Goal: Task Accomplishment & Management: Use online tool/utility

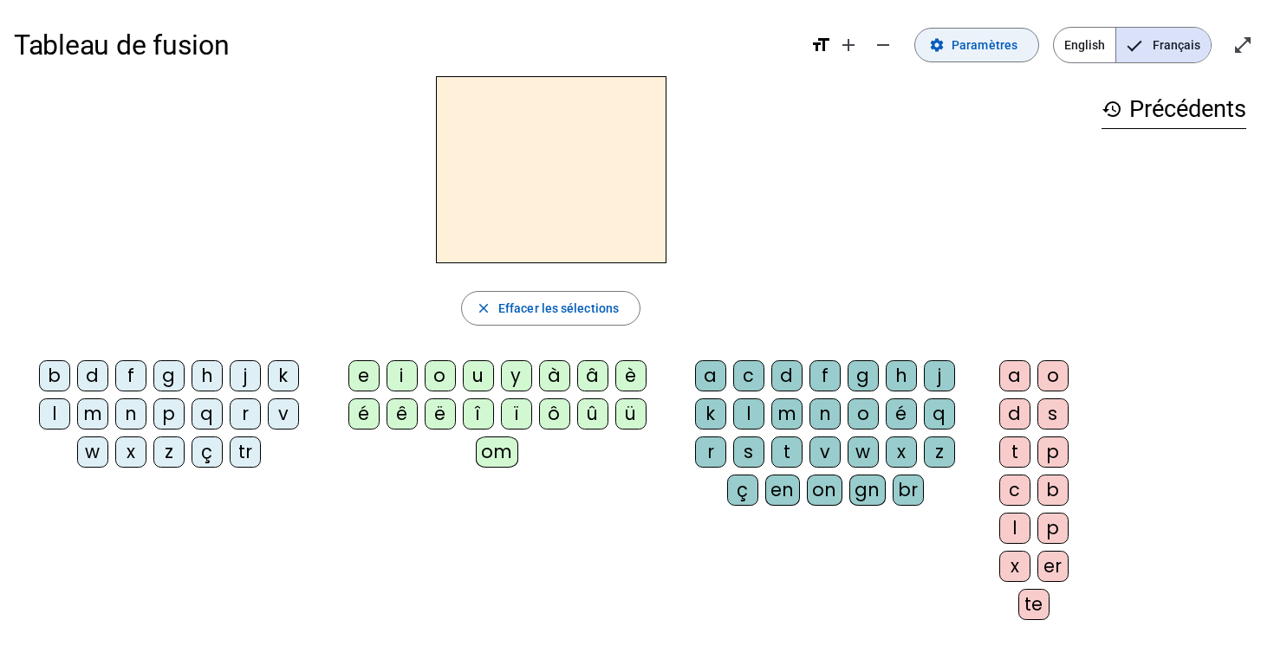
click at [970, 41] on span "Paramètres" at bounding box center [984, 45] width 66 height 21
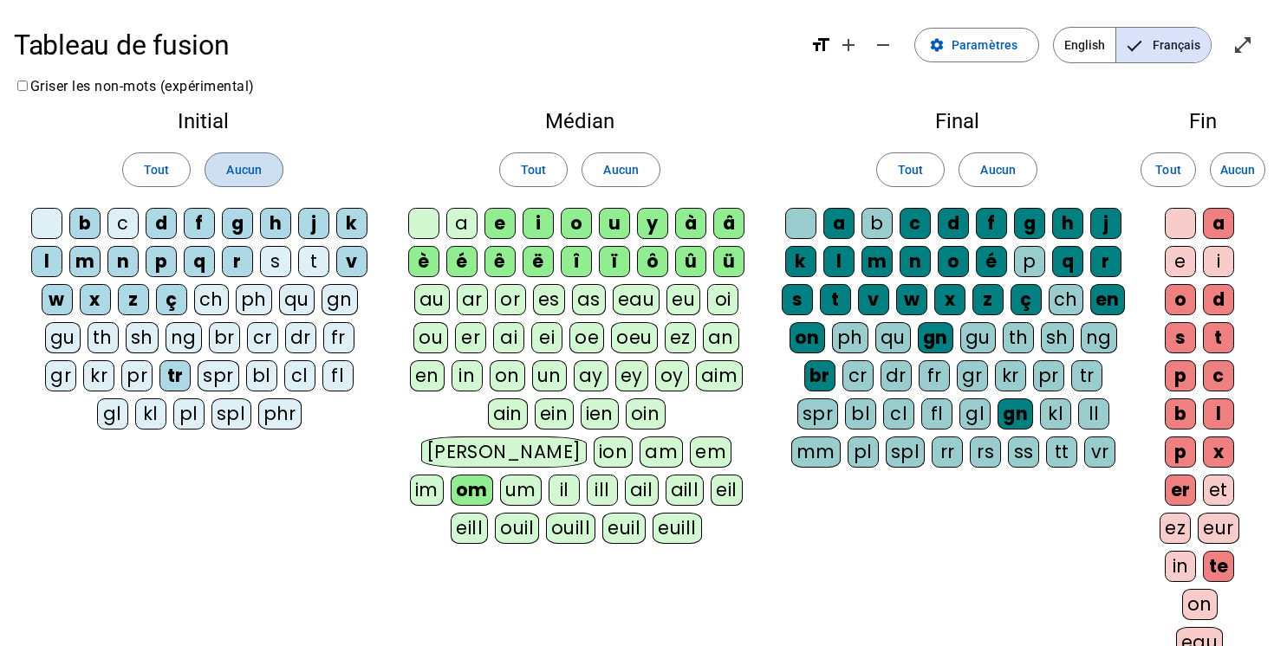
click at [228, 172] on span "Aucun" at bounding box center [243, 169] width 35 height 21
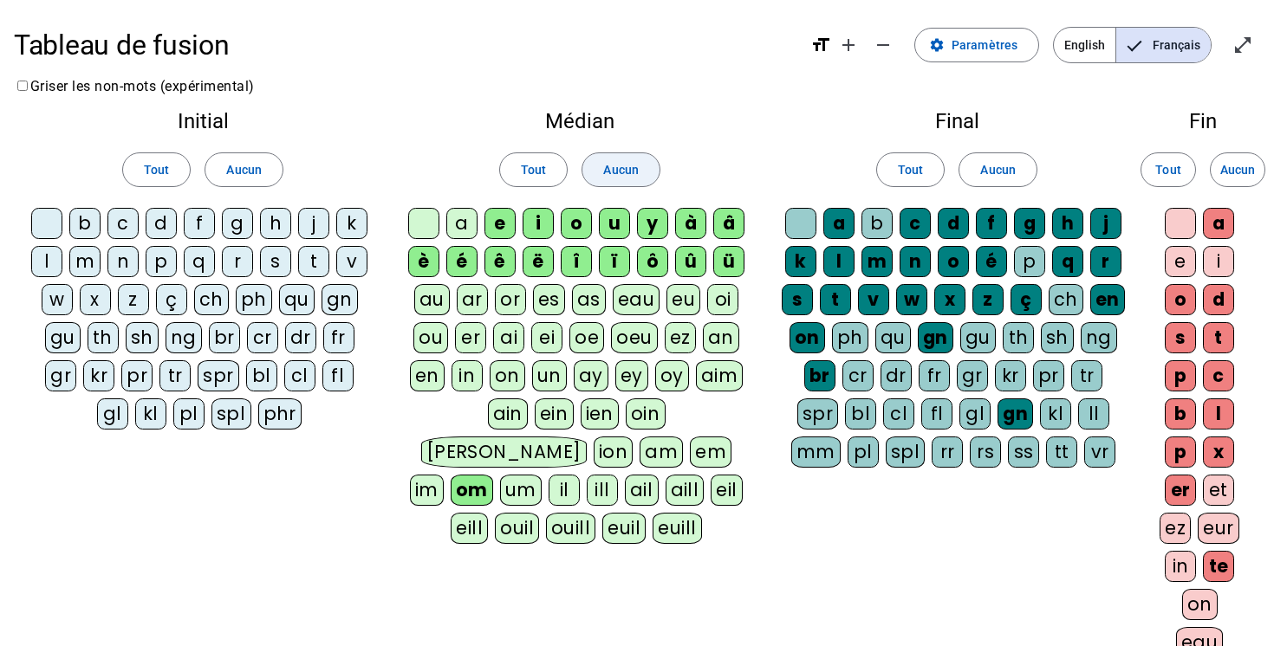
click at [616, 167] on span "Aucun" at bounding box center [620, 169] width 35 height 21
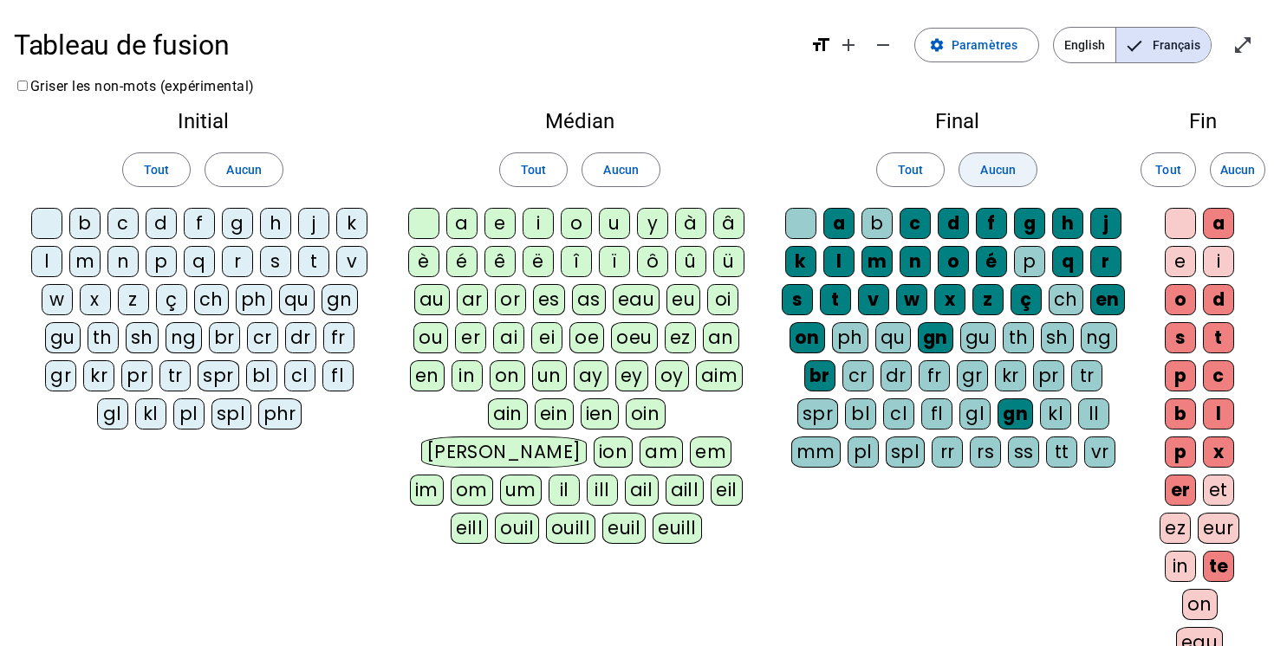
click at [1013, 173] on span "Aucun" at bounding box center [997, 169] width 35 height 21
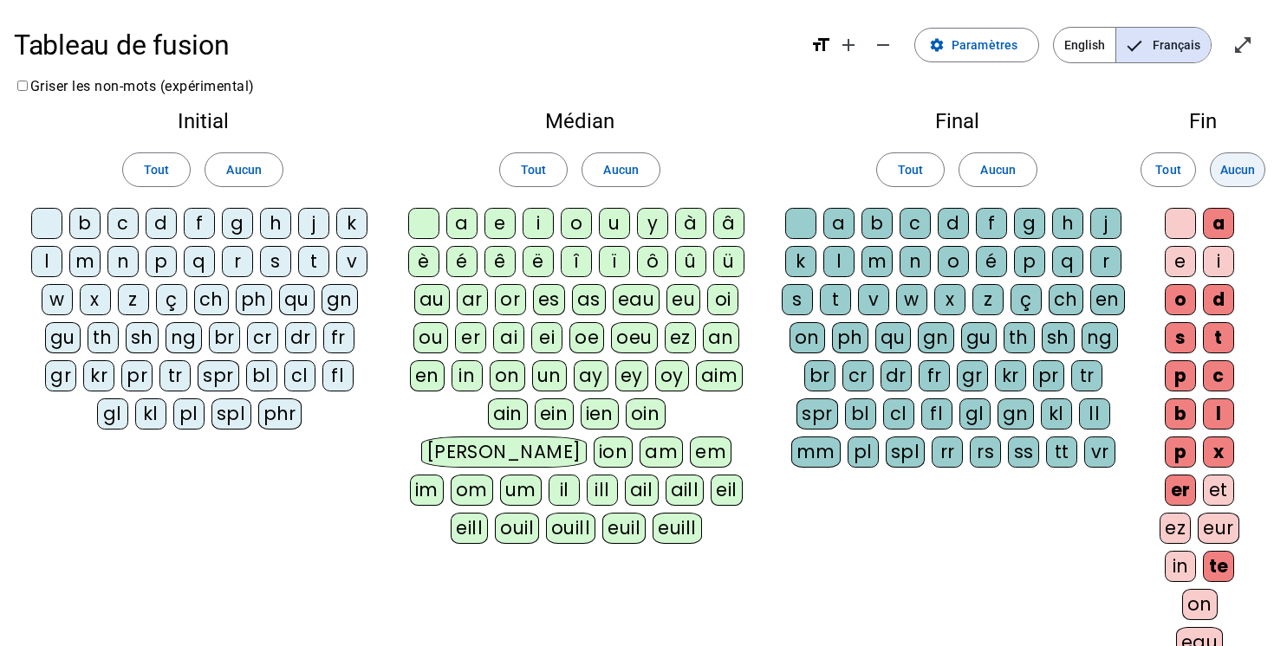
click at [1249, 167] on span "Aucun" at bounding box center [1237, 169] width 35 height 21
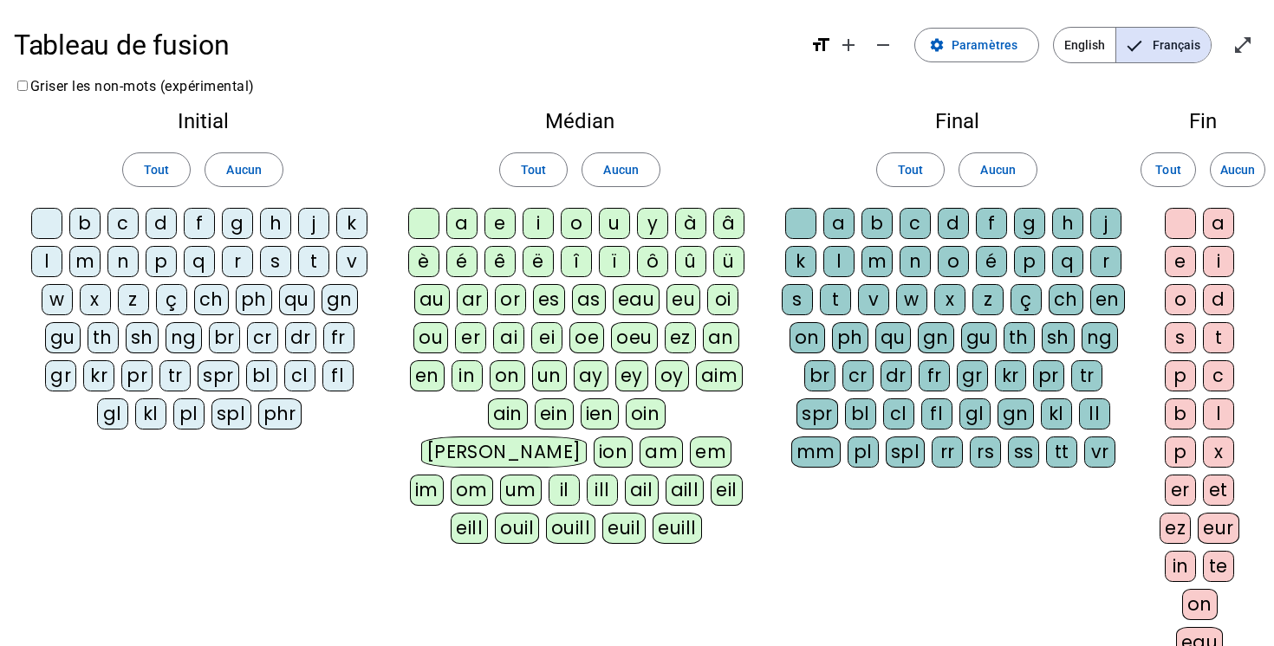
click at [94, 255] on div "m" at bounding box center [84, 261] width 31 height 31
click at [41, 265] on div "l" at bounding box center [46, 261] width 31 height 31
click at [170, 218] on div "d" at bounding box center [161, 223] width 31 height 31
click at [308, 265] on div "t" at bounding box center [313, 261] width 31 height 31
click at [465, 224] on div "a" at bounding box center [461, 223] width 31 height 31
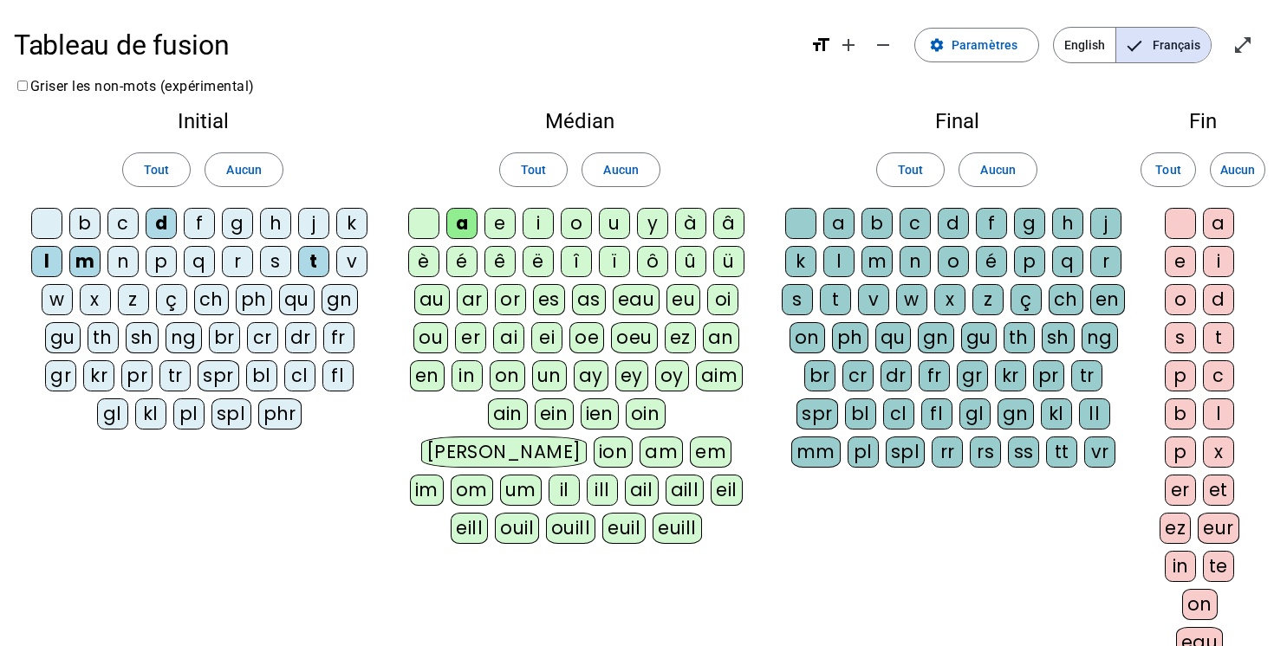
click at [509, 230] on div "e" at bounding box center [499, 223] width 31 height 31
click at [600, 226] on div "u" at bounding box center [614, 223] width 31 height 31
click at [981, 46] on span "Paramètres" at bounding box center [984, 45] width 66 height 21
click at [1244, 40] on mat-icon "open_in_full" at bounding box center [1242, 45] width 21 height 21
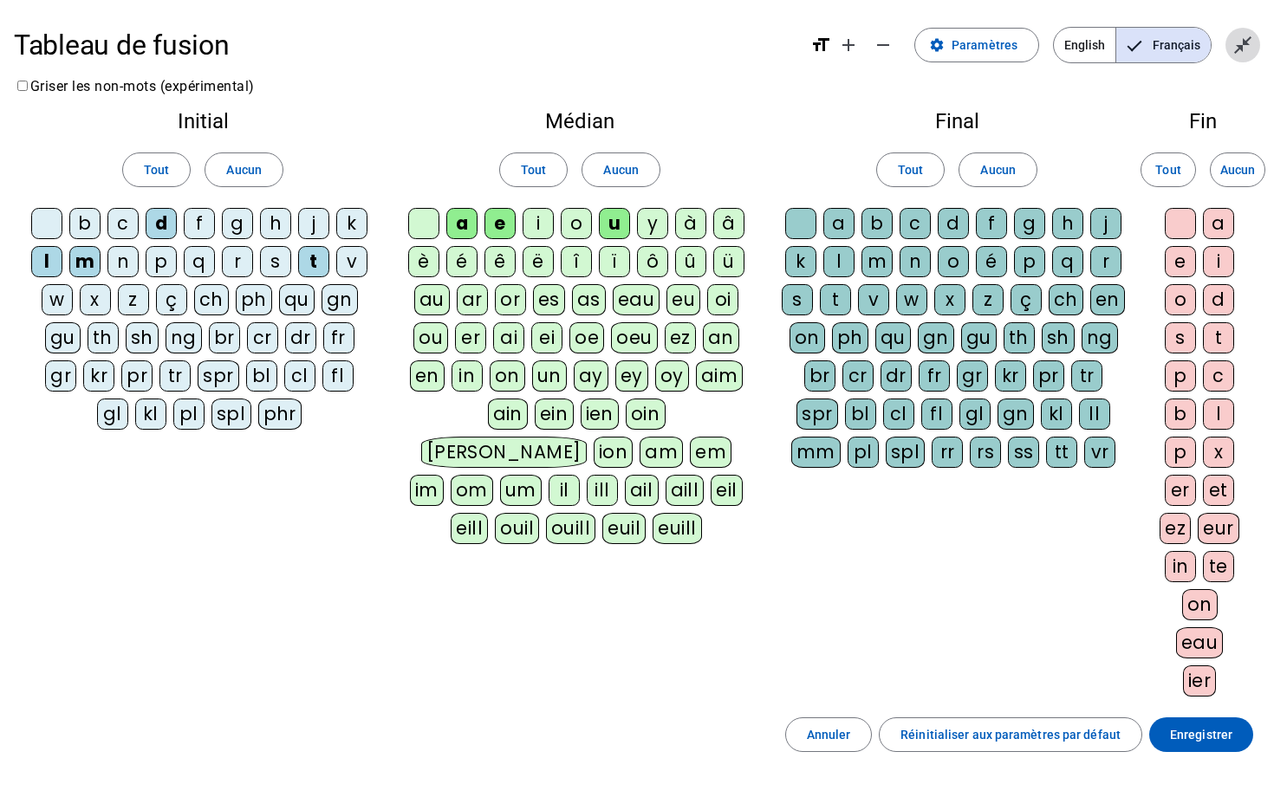
click at [1236, 46] on mat-icon "close_fullscreen" at bounding box center [1242, 45] width 21 height 21
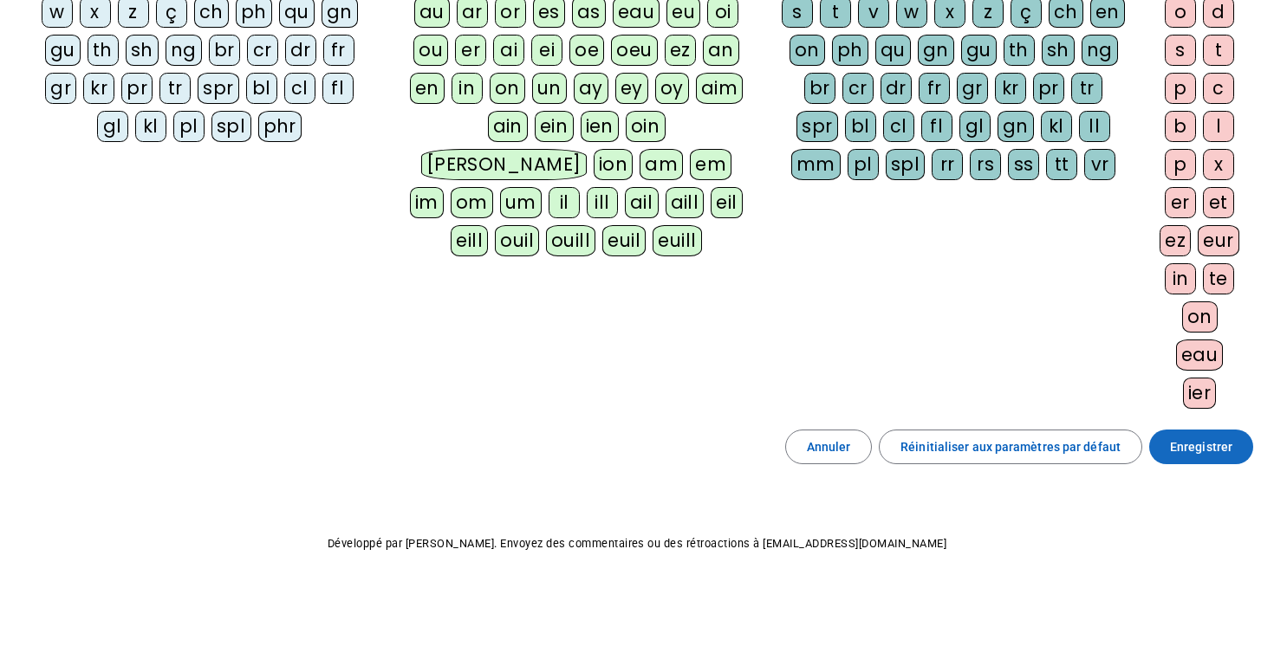
scroll to position [288, 0]
click at [1166, 439] on span at bounding box center [1201, 447] width 104 height 42
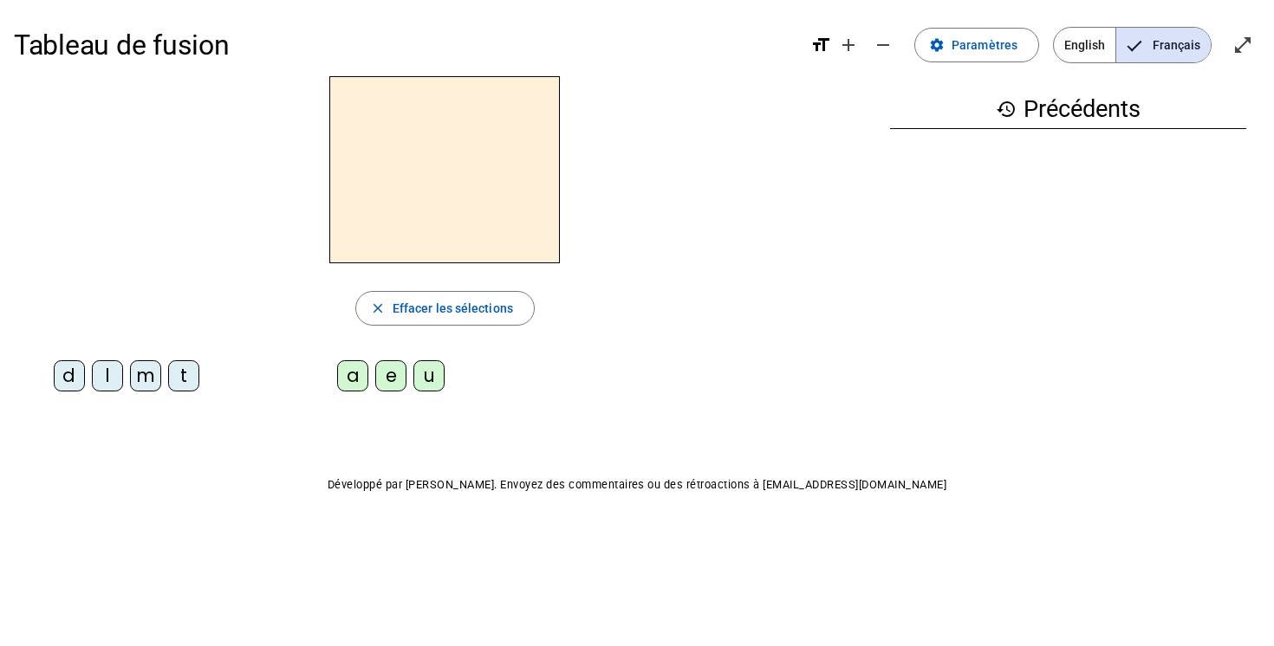
click at [145, 380] on div "m" at bounding box center [145, 375] width 31 height 31
click at [341, 379] on div "a" at bounding box center [352, 375] width 31 height 31
click at [105, 368] on div "l" at bounding box center [107, 375] width 31 height 31
click at [384, 375] on div "e" at bounding box center [390, 375] width 31 height 31
click at [67, 373] on div "d" at bounding box center [69, 375] width 31 height 31
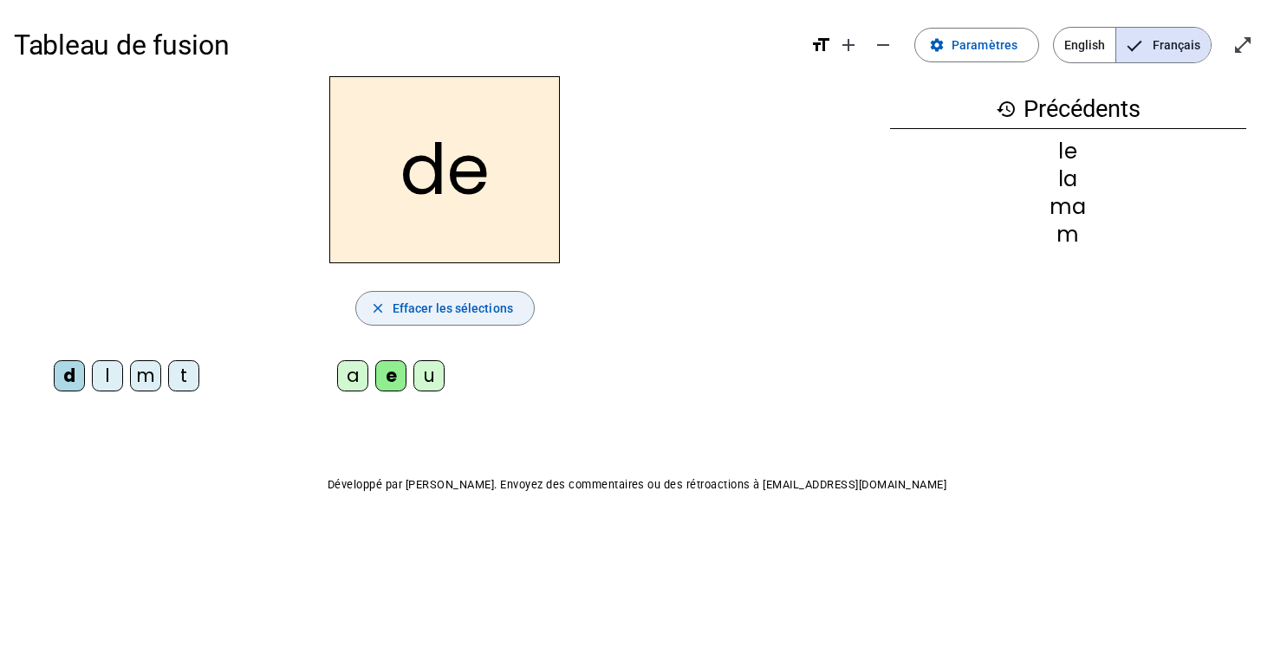
click at [425, 311] on span "Effacer les sélections" at bounding box center [452, 308] width 120 height 21
